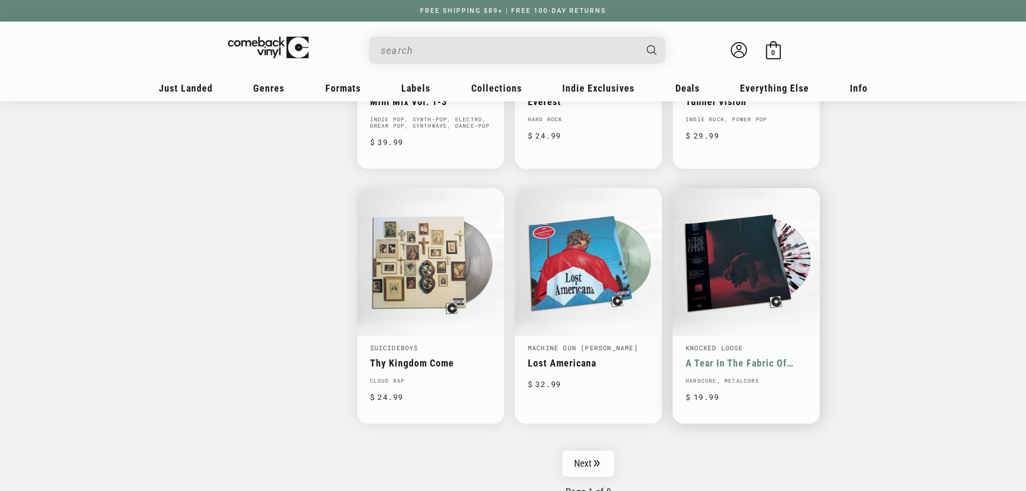
scroll to position [1616, 0]
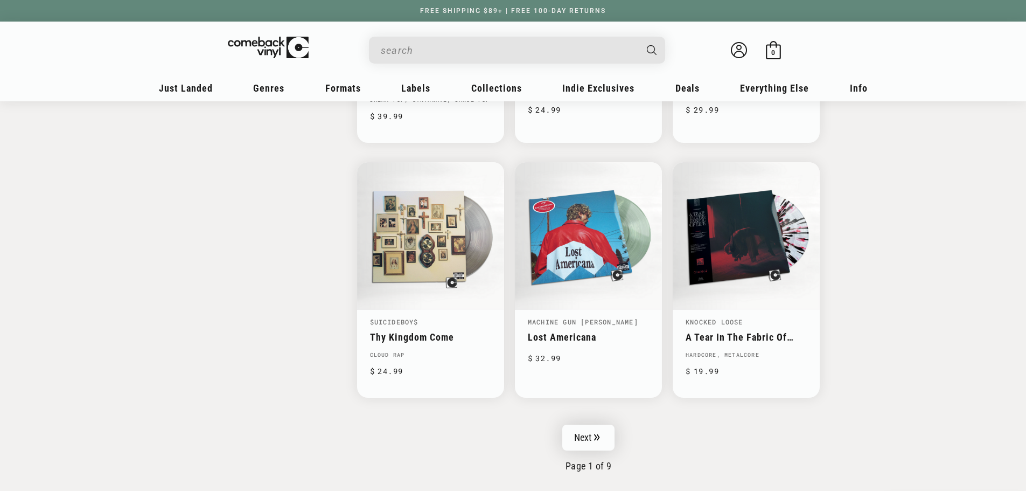
click at [584, 434] on link "Next" at bounding box center [588, 437] width 53 height 26
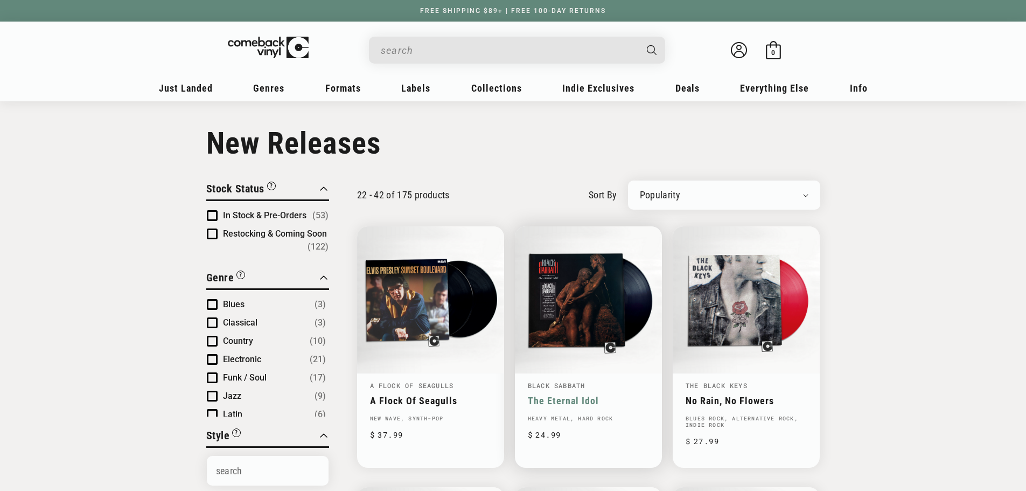
click at [583, 395] on link "The Eternal Idol" at bounding box center [588, 400] width 121 height 11
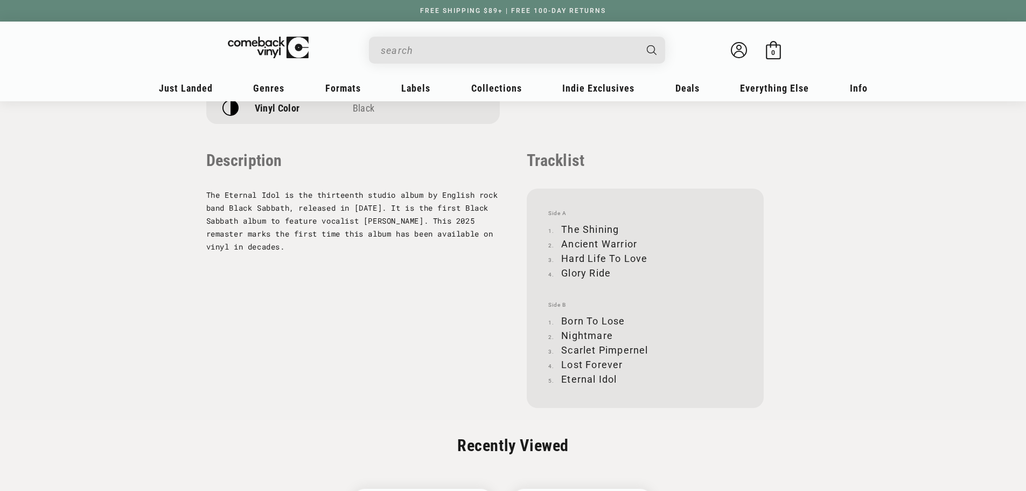
scroll to position [1287, 0]
